Goal: Information Seeking & Learning: Understand process/instructions

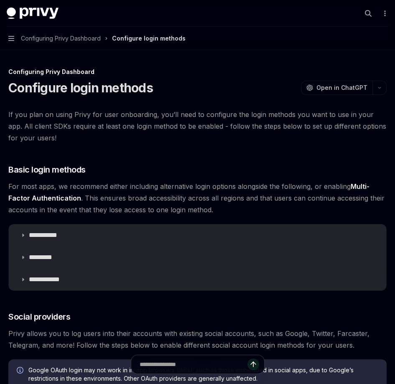
scroll to position [59, 0]
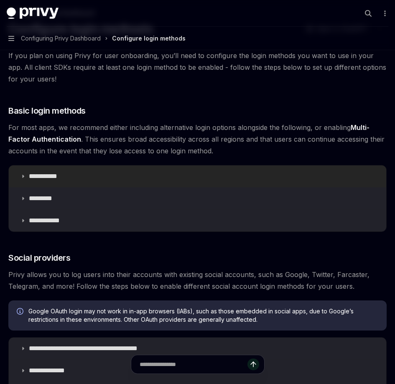
click at [123, 177] on summary "**********" at bounding box center [197, 176] width 377 height 22
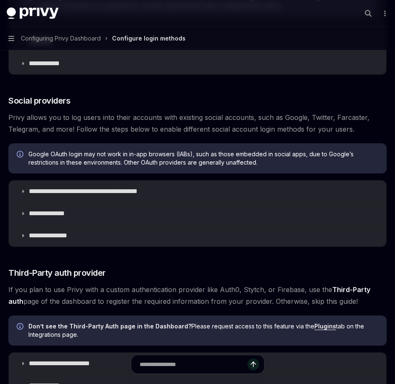
scroll to position [424, 0]
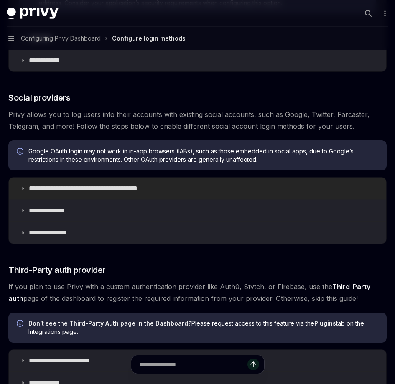
click at [126, 192] on summary "**********" at bounding box center [197, 188] width 377 height 22
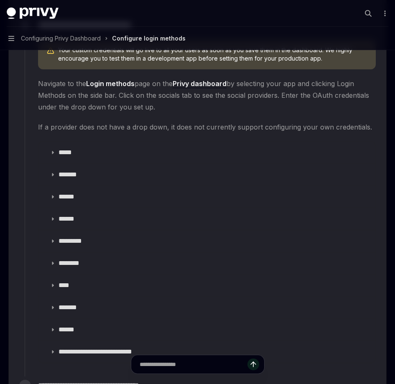
scroll to position [1051, 0]
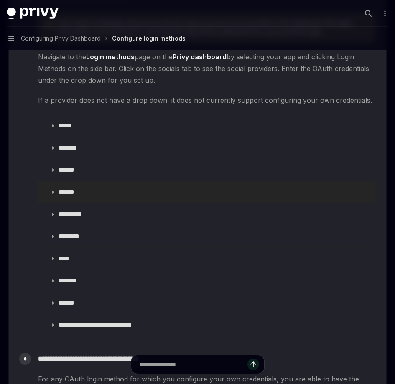
click at [78, 187] on summary "******" at bounding box center [206, 192] width 337 height 22
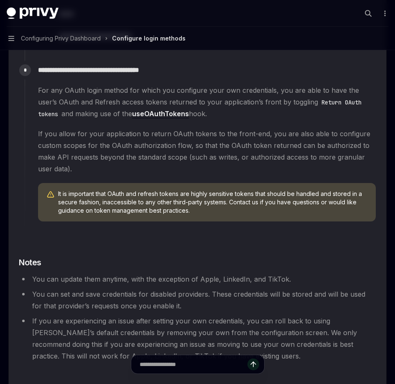
scroll to position [1432, 0]
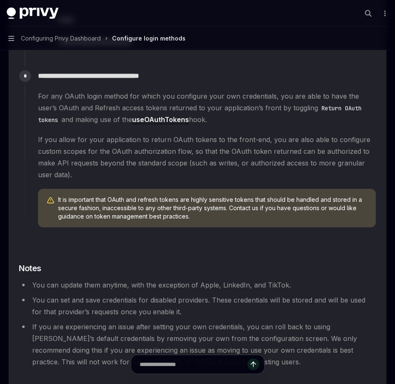
click at [147, 121] on link "useOAuthTokens" at bounding box center [160, 119] width 57 height 9
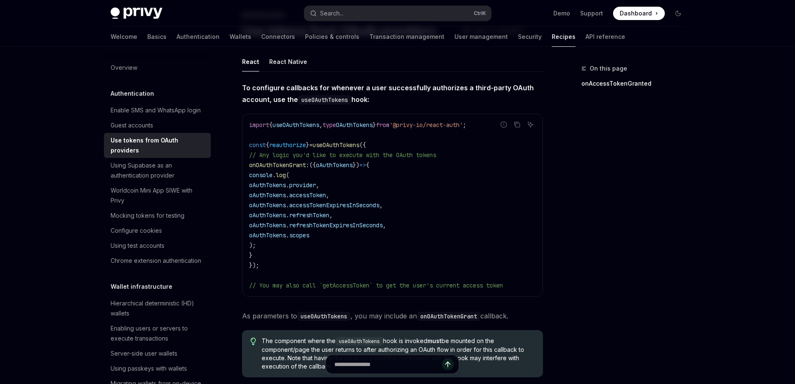
scroll to position [28, 0]
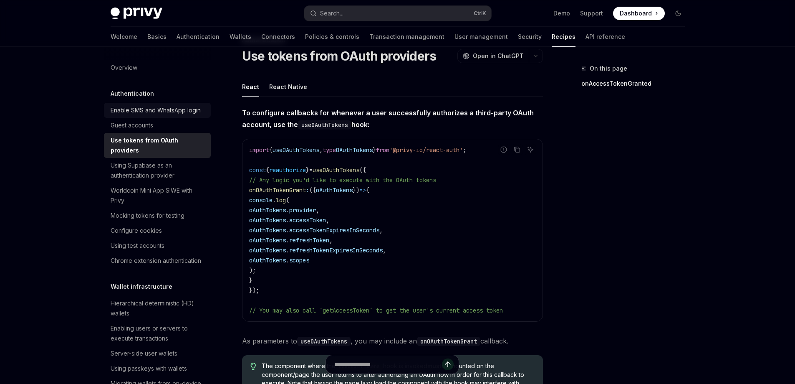
click at [165, 115] on div "Enable SMS and WhatsApp login" at bounding box center [156, 110] width 90 height 10
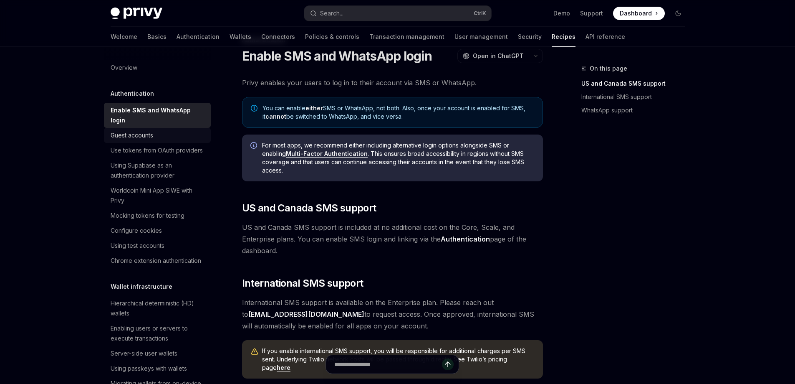
click at [162, 135] on div "Guest accounts" at bounding box center [158, 135] width 95 height 10
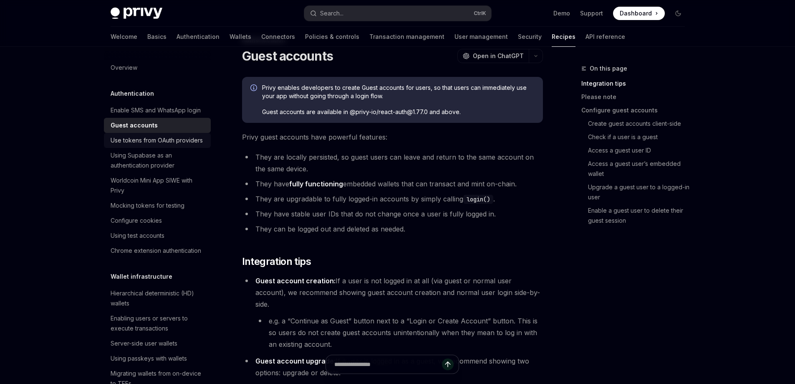
click at [157, 145] on div "Use tokens from OAuth providers" at bounding box center [157, 140] width 92 height 10
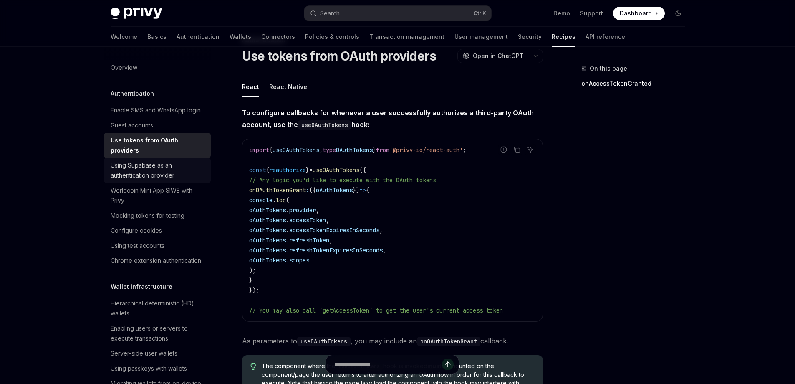
click at [175, 180] on div "Using Supabase as an authentication provider" at bounding box center [158, 170] width 95 height 20
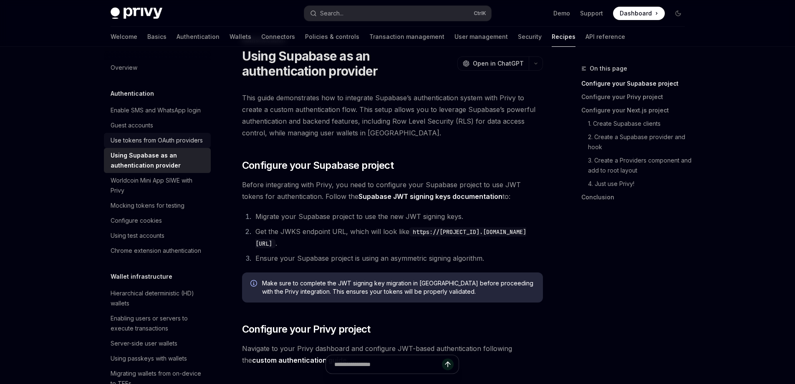
click at [160, 145] on div "Use tokens from OAuth providers" at bounding box center [157, 140] width 92 height 10
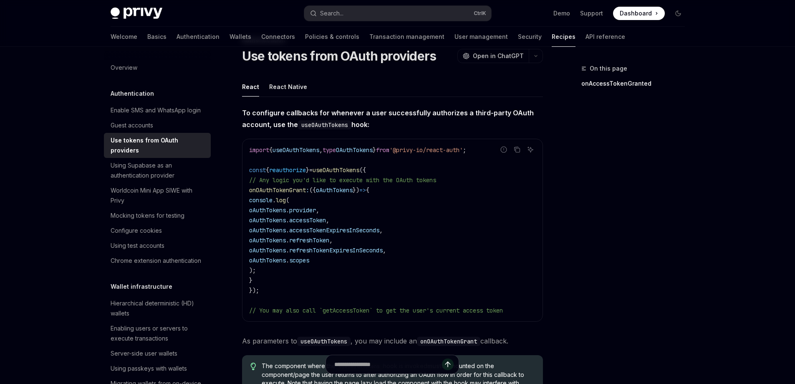
click at [349, 177] on span "// Any logic you'd like to execute with the OAuth tokens" at bounding box center [342, 180] width 187 height 8
click at [344, 173] on span "useOAuthTokens" at bounding box center [336, 170] width 47 height 8
copy span "useOAuthTokens"
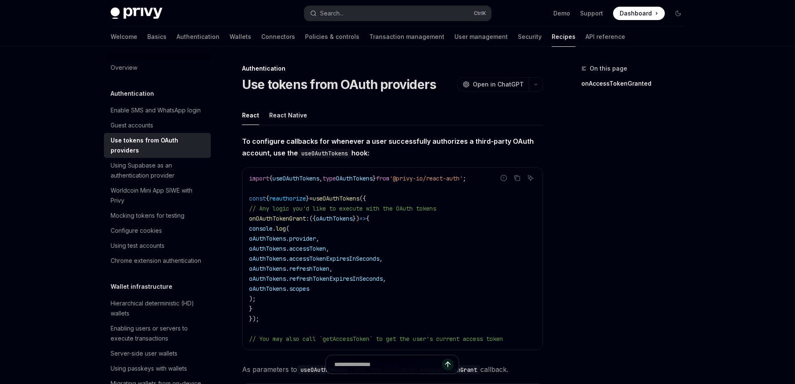
scroll to position [22, 0]
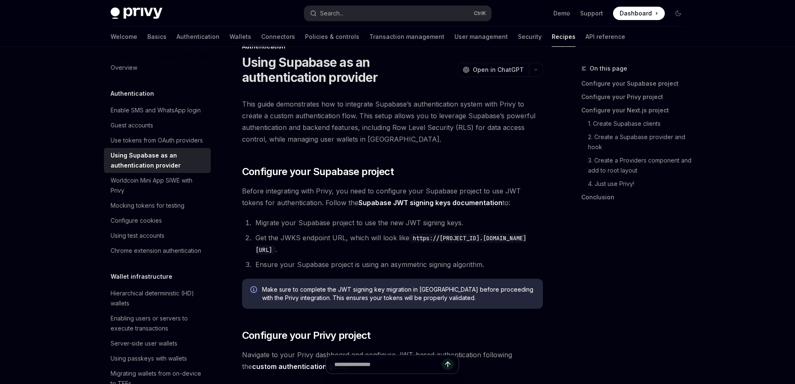
scroll to position [28, 0]
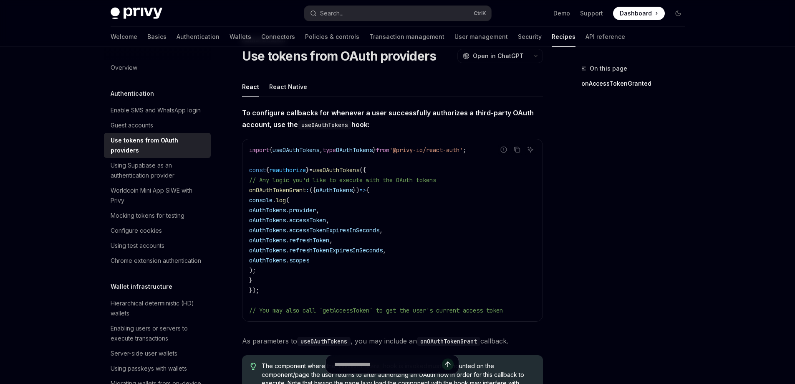
type textarea "*"
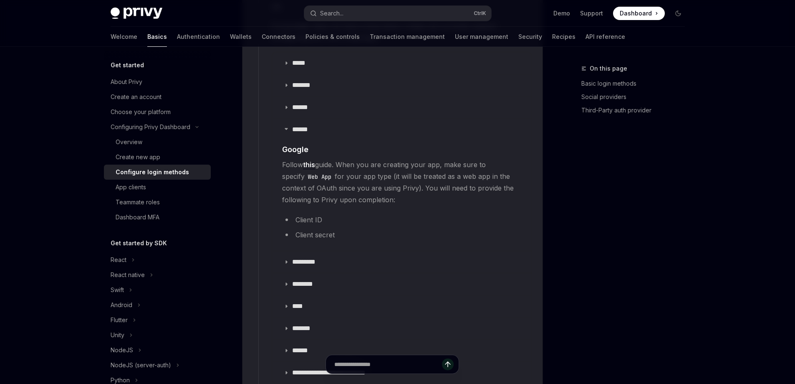
scroll to position [1058, 0]
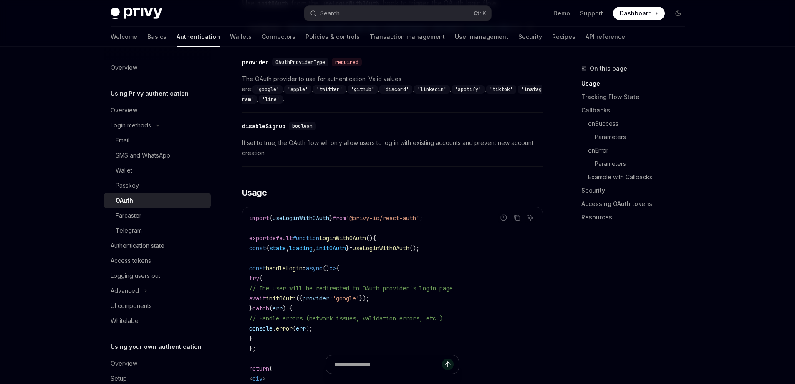
scroll to position [380, 0]
drag, startPoint x: 408, startPoint y: 203, endPoint x: 442, endPoint y: 200, distance: 33.5
click at [420, 213] on span "'@privy-io/react-auth'" at bounding box center [382, 217] width 73 height 8
copy span "react-auth"
click at [446, 236] on code "import { useLoginWithOAuth } from '@privy-io/react-auth' ; export default funct…" at bounding box center [392, 327] width 287 height 230
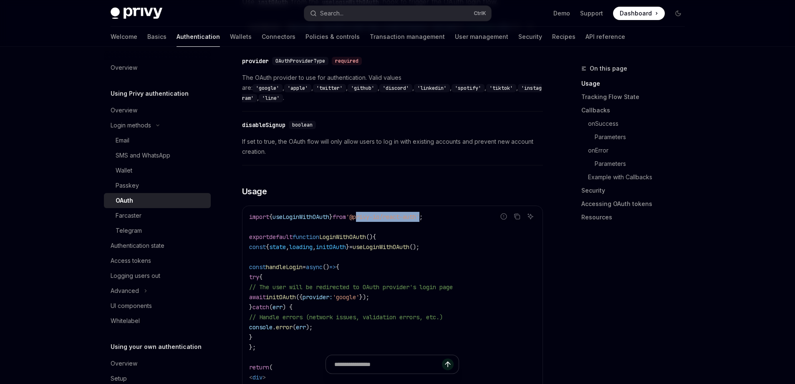
drag, startPoint x: 374, startPoint y: 203, endPoint x: 441, endPoint y: 203, distance: 67.6
click at [420, 213] on span "'@privy-io/react-auth'" at bounding box center [382, 217] width 73 height 8
copy span "privy-io/react-auth"
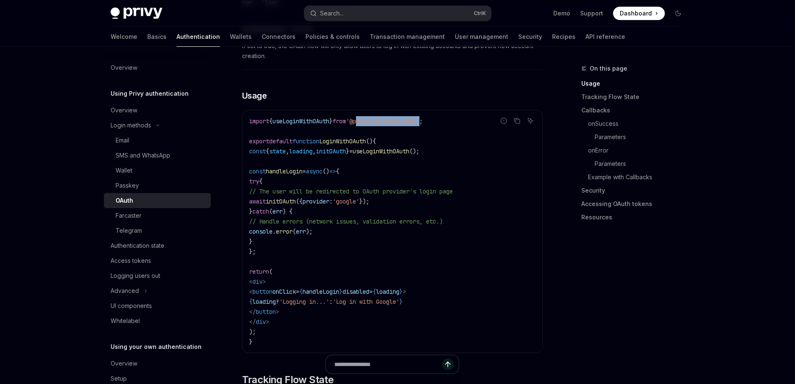
scroll to position [402, 0]
